Goal: Task Accomplishment & Management: Complete application form

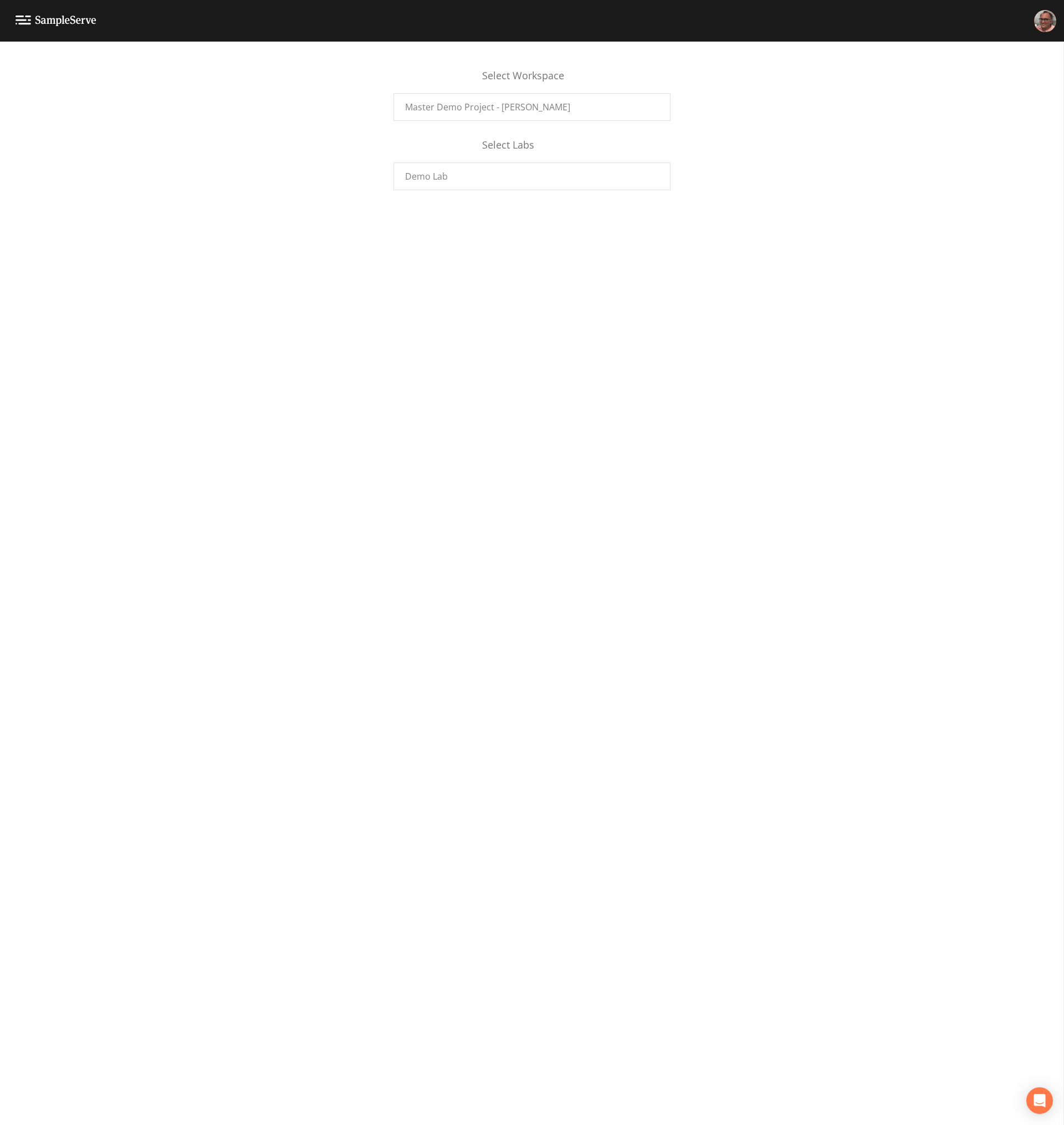
click at [838, 252] on div "Select Workspace Master Demo Project - [PERSON_NAME] Select Labs Demo Lab" at bounding box center [532, 583] width 1064 height 1083
drag, startPoint x: 845, startPoint y: 404, endPoint x: 992, endPoint y: 468, distance: 160.3
click at [846, 405] on div "Select Workspace Master Demo Project - [PERSON_NAME] Select Labs Demo Lab" at bounding box center [532, 583] width 1064 height 1083
click at [422, 105] on span "Master Demo Project - [PERSON_NAME]" at bounding box center [488, 106] width 165 height 13
click at [74, 64] on div "Master Demo Project - Mike F." at bounding box center [107, 62] width 196 height 9
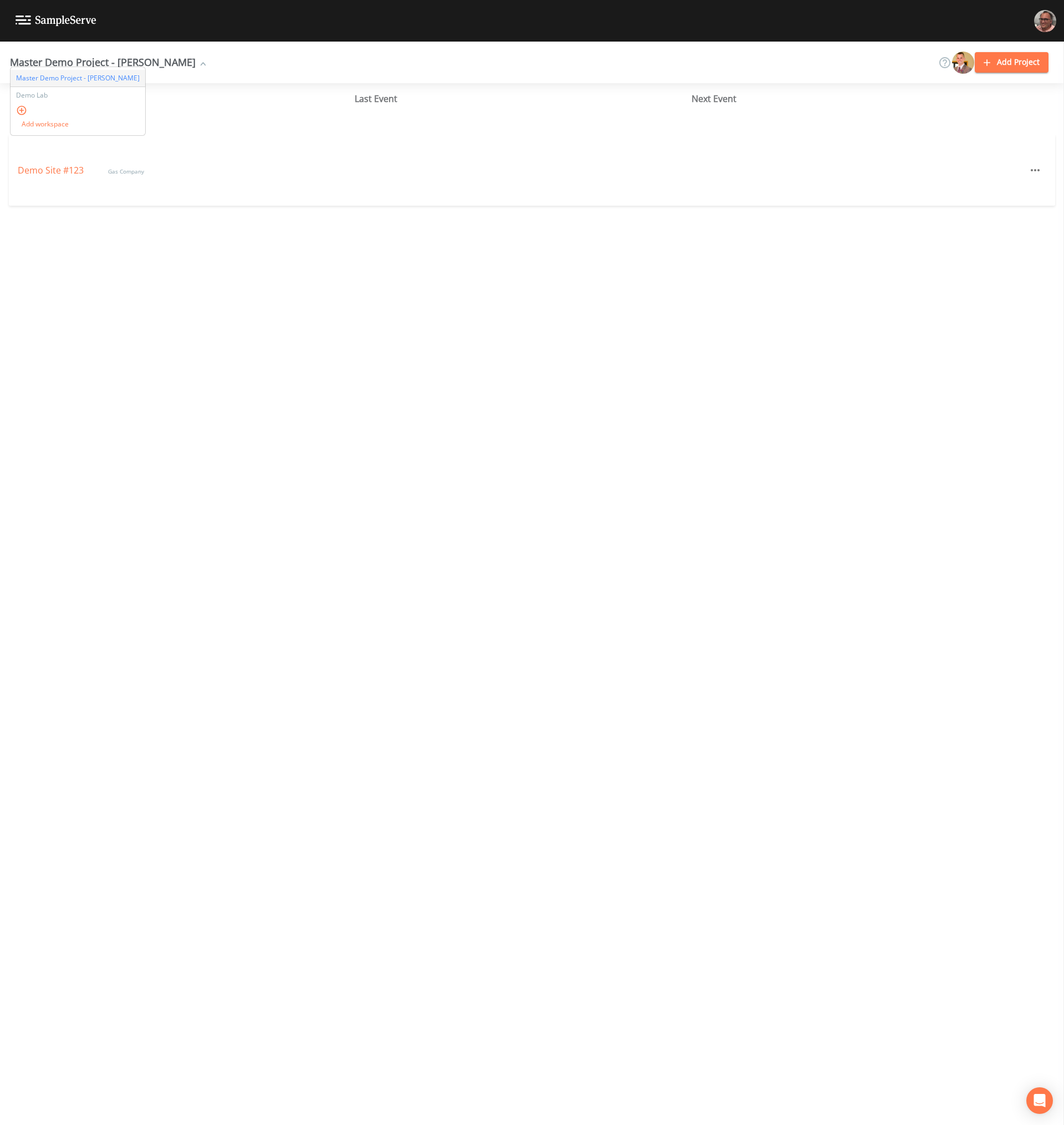
click at [45, 119] on span "Add workspace" at bounding box center [80, 124] width 129 height 17
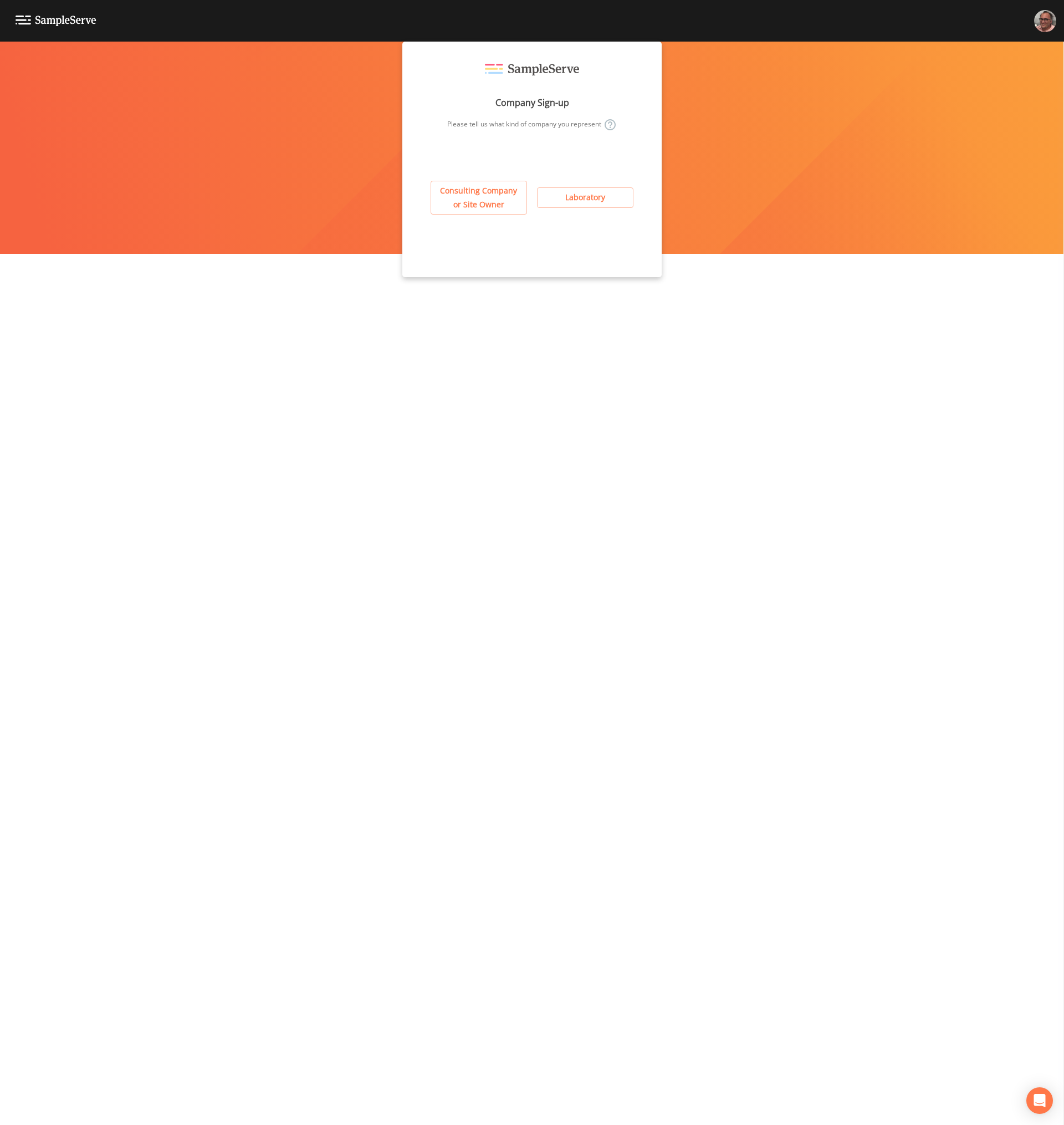
click at [480, 193] on button "Consulting Company or Site Owner" at bounding box center [479, 198] width 97 height 34
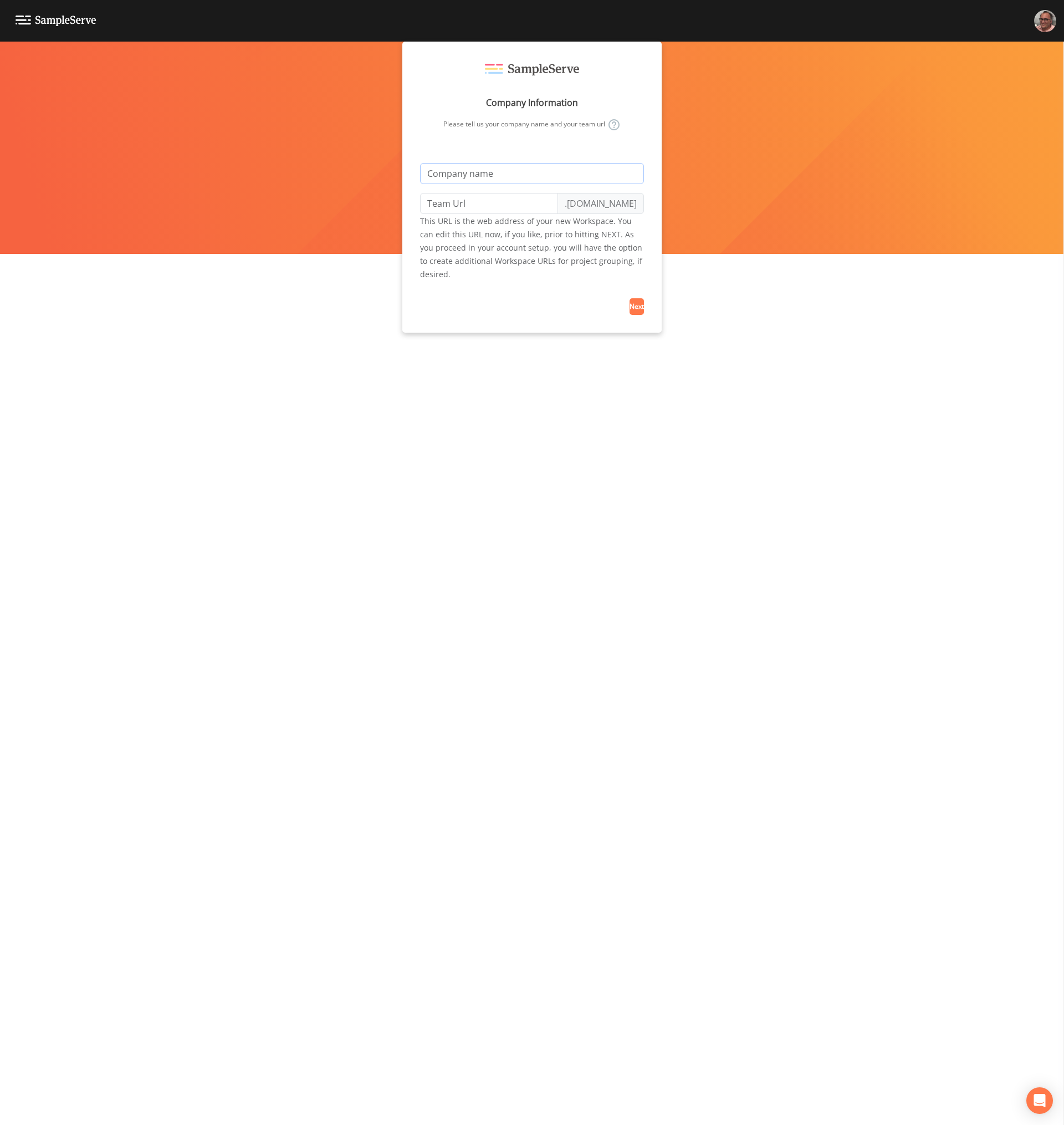
click at [468, 173] on input "text" at bounding box center [531, 173] width 224 height 21
type input "M"
type input "m"
type input "Mi"
type input "mi"
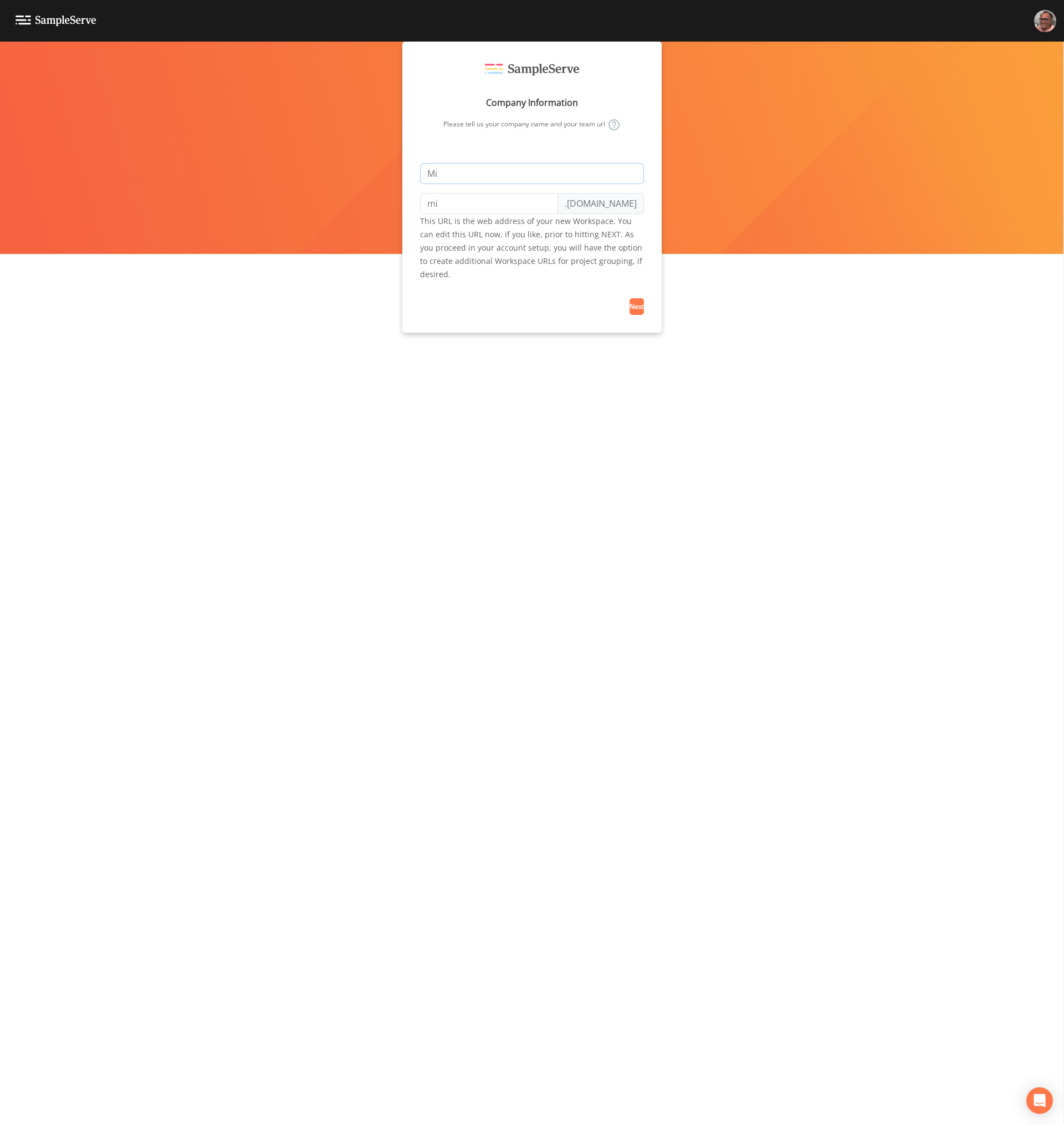
type input "Mik"
type input "mik"
type input "Mike"
type input "mike"
type input "Mike T"
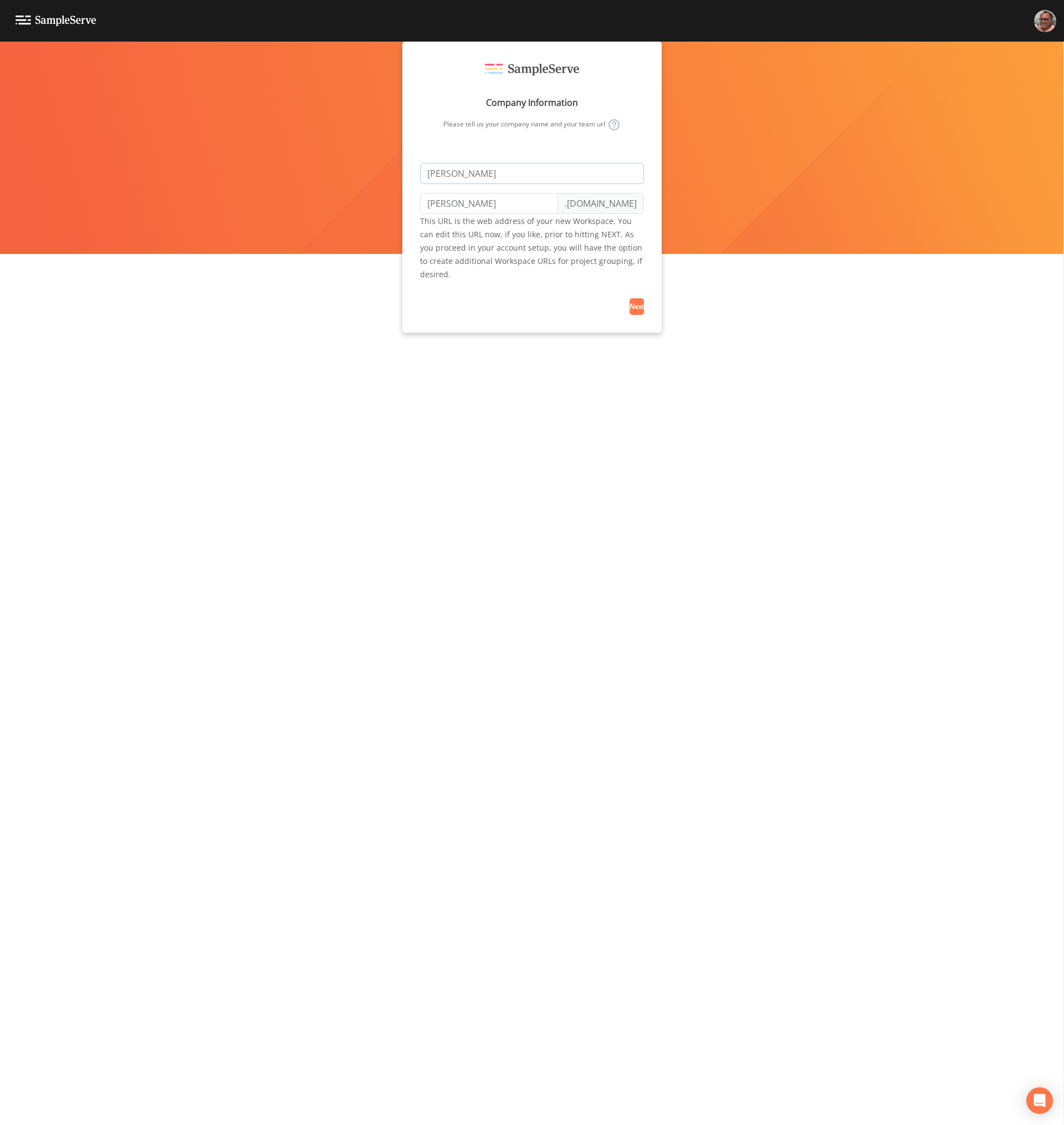
type input "mike-t"
type input "Mike Te"
type input "mike-te"
type input "Mike Tes"
type input "mike-tes"
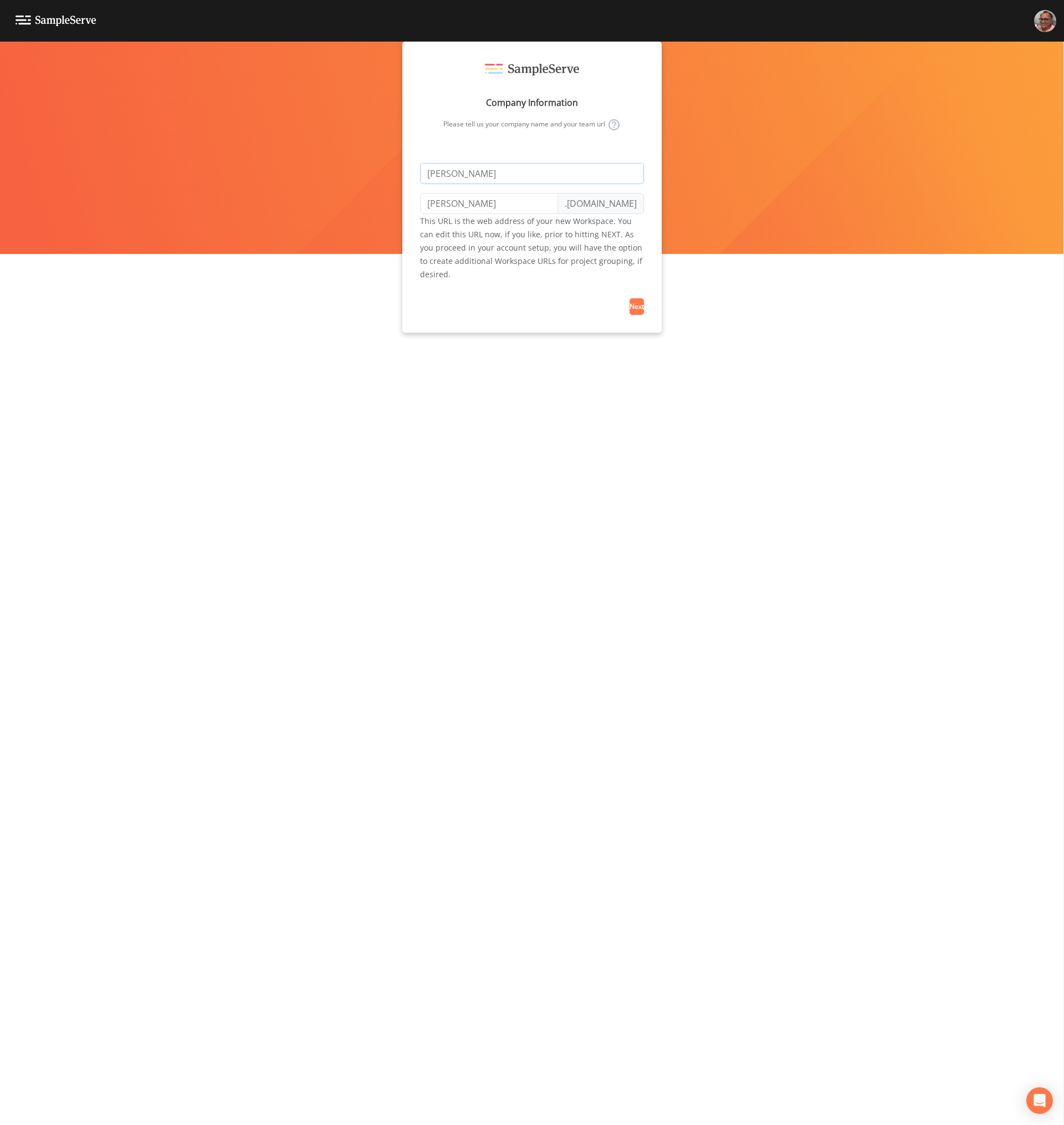
type input "Mike Test"
type input "mike-test"
type input "Mike Test"
click at [636, 307] on span "Next" at bounding box center [636, 306] width 15 height 10
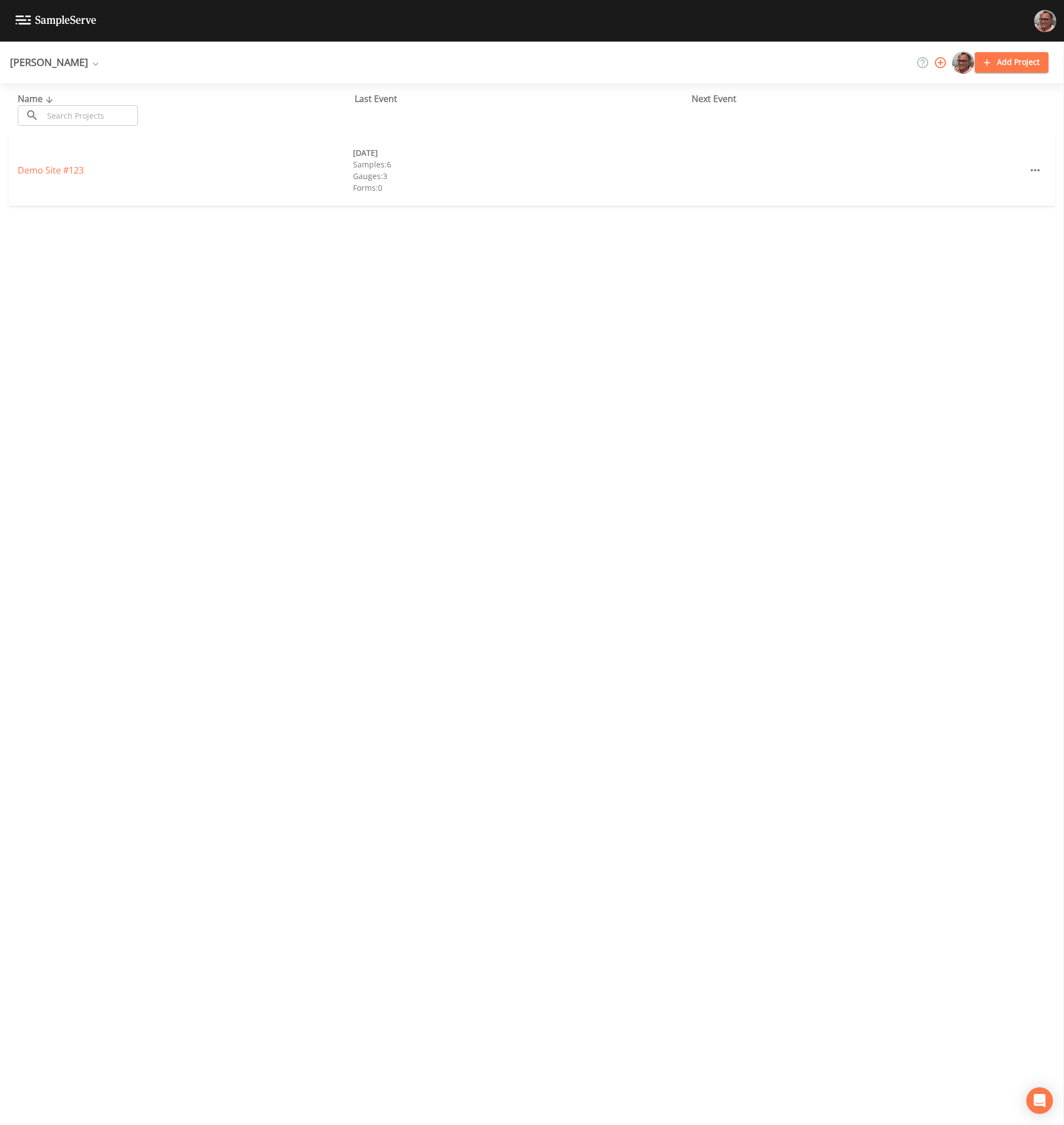
click at [618, 674] on div "Name ​ ​ Last Event Next Event Demo Site #123 03/10/2021 Samples: 6 Gauges: 3 F…" at bounding box center [532, 603] width 1064 height 1041
click at [446, 816] on div "Name ​ ​ Last Event Next Event Demo Site #123 03/10/2021 Samples: 6 Gauges: 3 F…" at bounding box center [532, 603] width 1064 height 1041
click at [630, 545] on div "Name ​ ​ Last Event Next Event Demo Site #123 03/10/2021 Samples: 6 Gauges: 3 F…" at bounding box center [532, 603] width 1064 height 1041
